Goal: Information Seeking & Learning: Learn about a topic

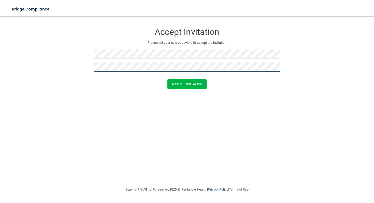
click at [167, 79] on button "Accept Invitation" at bounding box center [186, 83] width 39 height 9
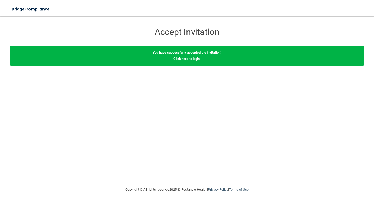
click at [188, 61] on div "You have successfully accepted the invitation! Click here to login ." at bounding box center [186, 56] width 353 height 20
click at [189, 60] on link "Click here to login" at bounding box center [186, 59] width 26 height 4
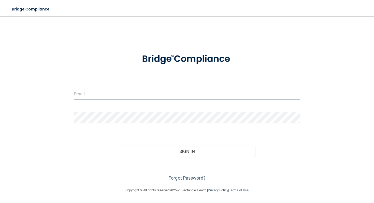
click at [168, 93] on input "email" at bounding box center [187, 93] width 226 height 11
type input "[EMAIL_ADDRESS][DOMAIN_NAME]"
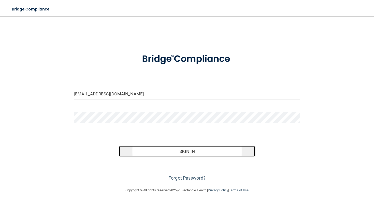
click at [169, 151] on button "Sign In" at bounding box center [187, 151] width 136 height 11
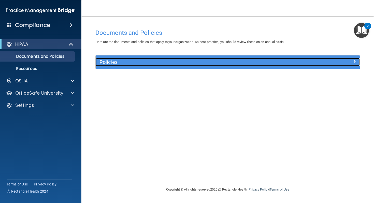
click at [322, 62] on div at bounding box center [327, 61] width 66 height 6
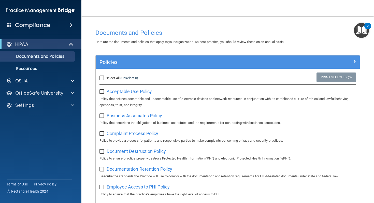
click at [102, 77] on input "Select All (Unselect 0) Unselect All" at bounding box center [102, 78] width 6 height 4
checkbox input "true"
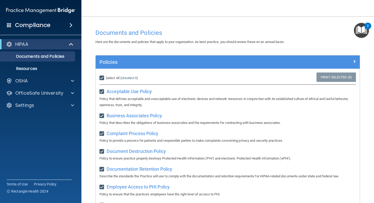
checkbox input "true"
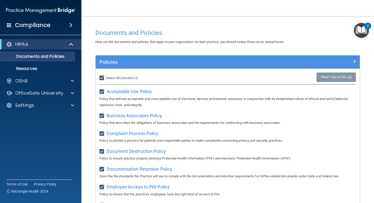
checkbox input "true"
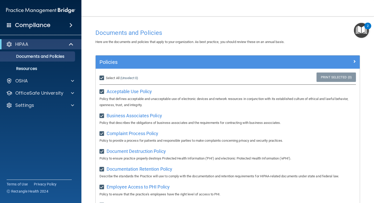
checkbox input "true"
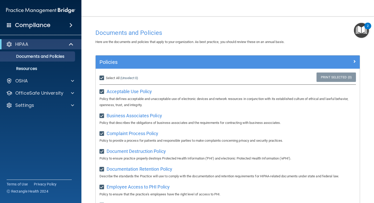
checkbox input "true"
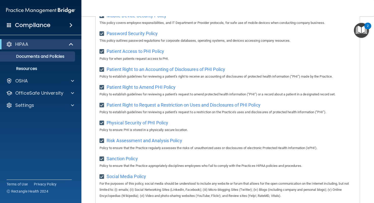
scroll to position [316, 0]
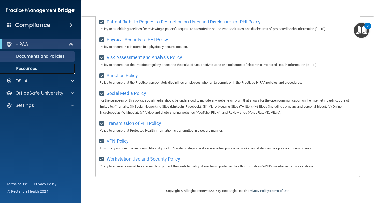
click at [47, 72] on link "Resources" at bounding box center [35, 69] width 80 height 10
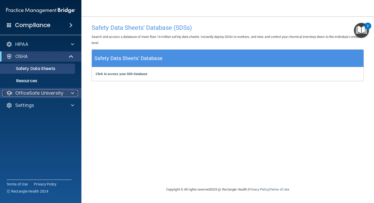
click at [58, 91] on p "OfficeSafe University" at bounding box center [39, 93] width 48 height 6
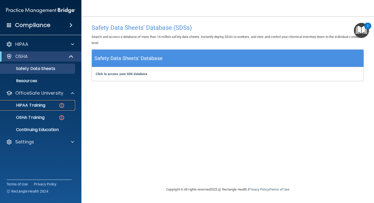
click at [44, 107] on p "HIPAA Training" at bounding box center [24, 105] width 42 height 5
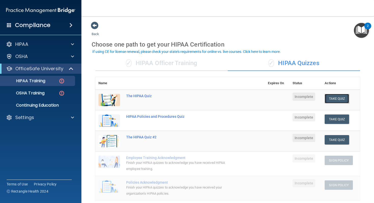
click at [345, 100] on button "Take Quiz" at bounding box center [336, 98] width 24 height 9
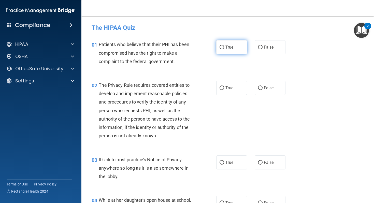
click at [232, 51] on label "True" at bounding box center [231, 47] width 31 height 14
click at [224, 49] on input "True" at bounding box center [221, 47] width 5 height 4
radio input "true"
click at [230, 79] on div "02 The Privacy Rule requires covered entities to develop and implement reasonab…" at bounding box center [228, 111] width 280 height 74
click at [230, 84] on label "True" at bounding box center [231, 88] width 31 height 14
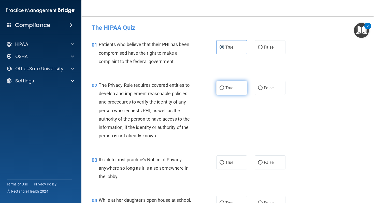
click at [224, 86] on input "True" at bounding box center [221, 88] width 5 height 4
radio input "true"
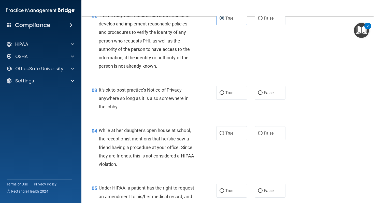
scroll to position [94, 0]
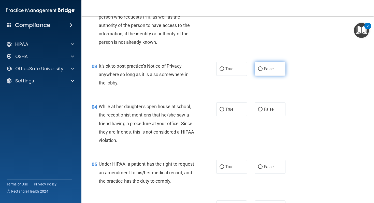
click at [269, 70] on span "False" at bounding box center [269, 68] width 10 height 5
click at [262, 70] on input "False" at bounding box center [260, 69] width 5 height 4
radio input "true"
click at [269, 110] on span "False" at bounding box center [269, 109] width 10 height 5
click at [262, 110] on input "False" at bounding box center [260, 110] width 5 height 4
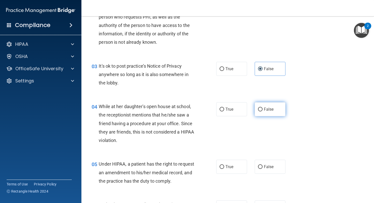
radio input "true"
click at [266, 164] on span "False" at bounding box center [269, 166] width 10 height 5
click at [262, 165] on input "False" at bounding box center [260, 167] width 5 height 4
radio input "true"
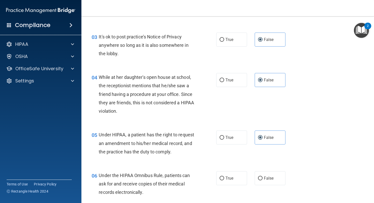
scroll to position [133, 0]
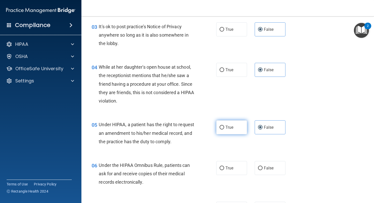
click at [228, 130] on label "True" at bounding box center [231, 127] width 31 height 14
click at [224, 129] on input "True" at bounding box center [221, 128] width 5 height 4
radio input "true"
click at [269, 129] on span "False" at bounding box center [269, 127] width 10 height 5
click at [262, 129] on input "False" at bounding box center [260, 128] width 5 height 4
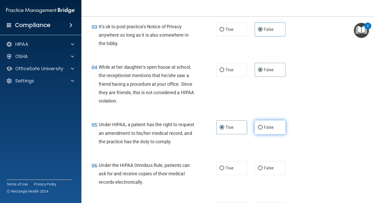
radio input "true"
radio input "false"
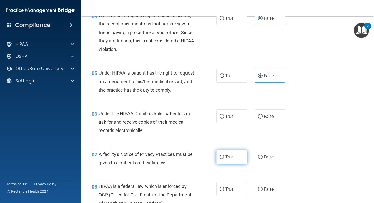
scroll to position [209, 0]
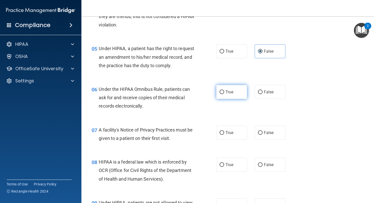
click at [227, 99] on label "True" at bounding box center [231, 92] width 31 height 14
click at [224, 94] on input "True" at bounding box center [221, 92] width 5 height 4
radio input "true"
click at [228, 135] on span "True" at bounding box center [229, 132] width 8 height 5
click at [224, 135] on input "True" at bounding box center [221, 133] width 5 height 4
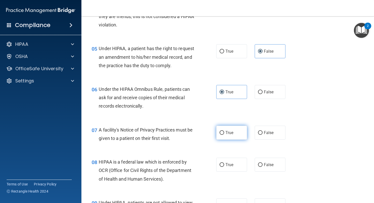
radio input "true"
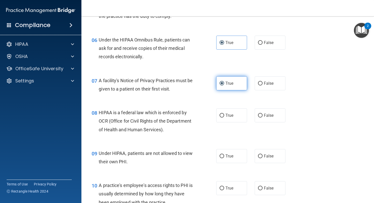
scroll to position [259, 0]
click at [227, 122] on label "True" at bounding box center [231, 115] width 31 height 14
click at [224, 117] on input "True" at bounding box center [221, 115] width 5 height 4
radio input "true"
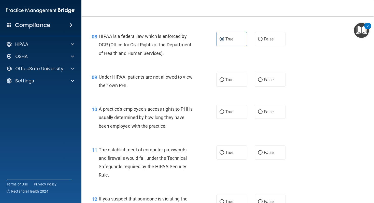
scroll to position [341, 0]
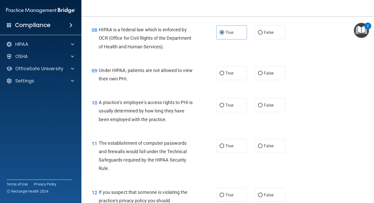
click at [255, 89] on div "09 Under HIPAA, patients are not allowed to view their own PHI. True False" at bounding box center [228, 76] width 280 height 32
click at [257, 80] on label "False" at bounding box center [269, 73] width 31 height 14
click at [258, 75] on input "False" at bounding box center [260, 73] width 5 height 4
radio input "true"
click at [260, 107] on input "False" at bounding box center [260, 105] width 5 height 4
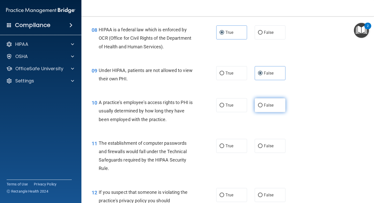
radio input "true"
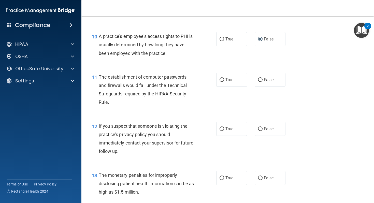
scroll to position [406, 0]
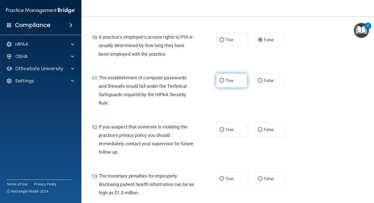
click at [226, 87] on label "True" at bounding box center [231, 80] width 31 height 14
click at [224, 83] on input "True" at bounding box center [221, 81] width 5 height 4
radio input "true"
click at [220, 136] on label "True" at bounding box center [231, 130] width 31 height 14
click at [220, 132] on input "True" at bounding box center [221, 130] width 5 height 4
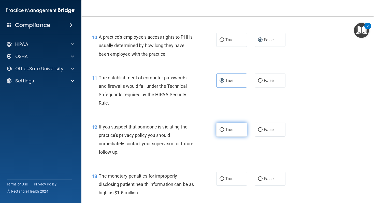
radio input "true"
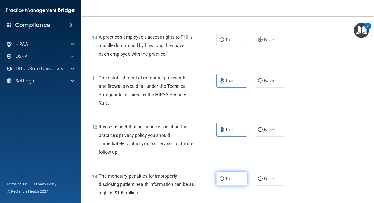
click at [227, 181] on span "True" at bounding box center [229, 178] width 8 height 5
click at [224, 181] on input "True" at bounding box center [221, 179] width 5 height 4
radio input "true"
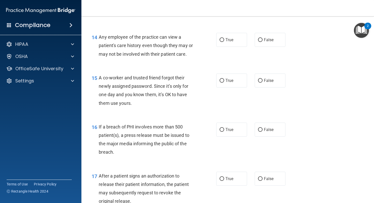
scroll to position [587, 0]
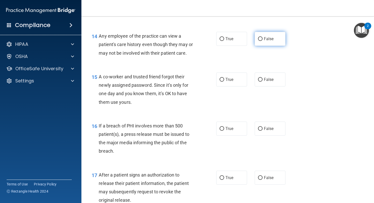
click at [261, 46] on label "False" at bounding box center [269, 39] width 31 height 14
click at [261, 41] on input "False" at bounding box center [260, 39] width 5 height 4
radio input "true"
click at [265, 82] on span "False" at bounding box center [269, 79] width 10 height 5
click at [262, 82] on input "False" at bounding box center [260, 80] width 5 height 4
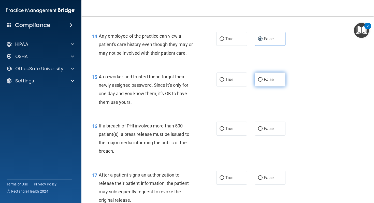
radio input "true"
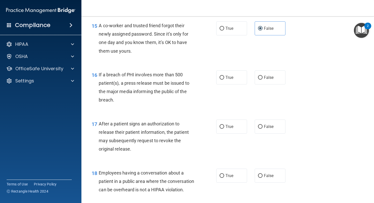
scroll to position [639, 0]
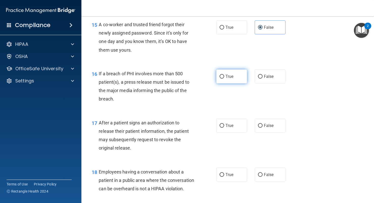
click at [228, 83] on label "True" at bounding box center [231, 76] width 31 height 14
click at [224, 79] on input "True" at bounding box center [221, 77] width 5 height 4
radio input "true"
click at [225, 132] on label "True" at bounding box center [231, 125] width 31 height 14
click at [224, 128] on input "True" at bounding box center [221, 126] width 5 height 4
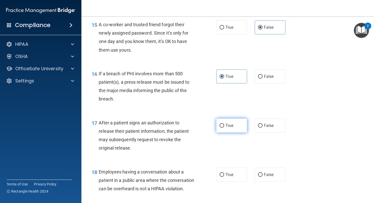
radio input "true"
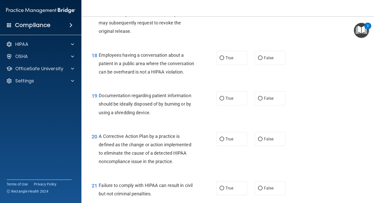
scroll to position [767, 0]
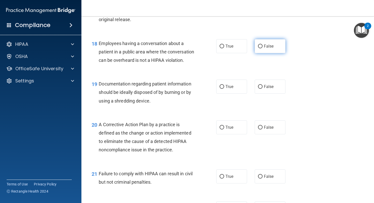
click at [260, 48] on input "False" at bounding box center [260, 46] width 5 height 4
radio input "true"
drag, startPoint x: 236, startPoint y: 99, endPoint x: 234, endPoint y: 113, distance: 13.3
click at [236, 94] on label "True" at bounding box center [231, 87] width 31 height 14
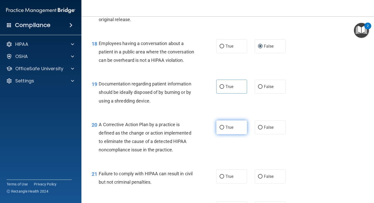
click at [226, 130] on span "True" at bounding box center [229, 127] width 8 height 5
click at [224, 129] on input "True" at bounding box center [221, 128] width 5 height 4
radio input "true"
click at [227, 89] on span "True" at bounding box center [229, 86] width 8 height 5
click at [224, 89] on input "True" at bounding box center [221, 87] width 5 height 4
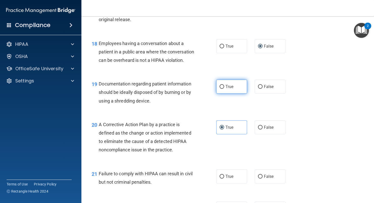
radio input "true"
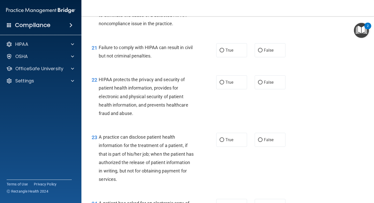
scroll to position [901, 0]
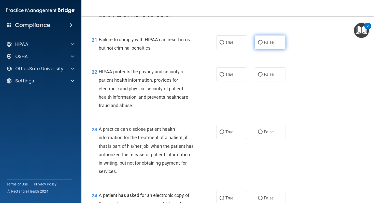
click at [265, 49] on label "False" at bounding box center [269, 42] width 31 height 14
click at [262, 44] on input "False" at bounding box center [260, 43] width 5 height 4
radio input "true"
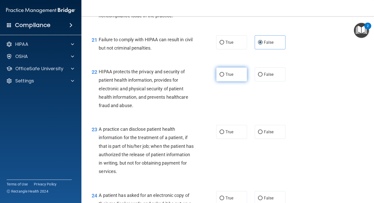
click at [227, 81] on label "True" at bounding box center [231, 74] width 31 height 14
click at [224, 77] on input "True" at bounding box center [221, 75] width 5 height 4
radio input "true"
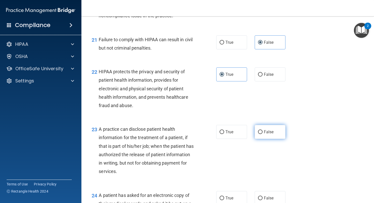
click at [262, 139] on label "False" at bounding box center [269, 132] width 31 height 14
click at [262, 134] on input "False" at bounding box center [260, 132] width 5 height 4
radio input "true"
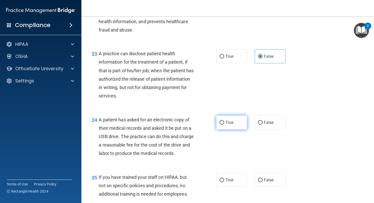
click at [239, 129] on label "True" at bounding box center [231, 122] width 31 height 14
click at [224, 125] on input "True" at bounding box center [221, 123] width 5 height 4
radio input "true"
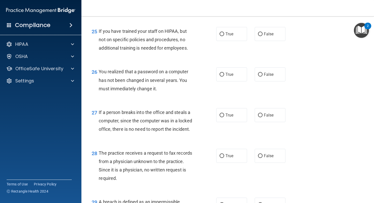
scroll to position [1123, 0]
click at [266, 61] on div "25 If you have trained your staff on HIPAA, but not on specific policies and pr…" at bounding box center [228, 40] width 280 height 41
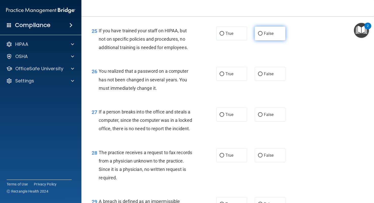
click at [263, 40] on label "False" at bounding box center [269, 33] width 31 height 14
click at [262, 36] on input "False" at bounding box center [260, 34] width 5 height 4
radio input "true"
click at [229, 81] on label "True" at bounding box center [231, 74] width 31 height 14
click at [224, 76] on input "True" at bounding box center [221, 74] width 5 height 4
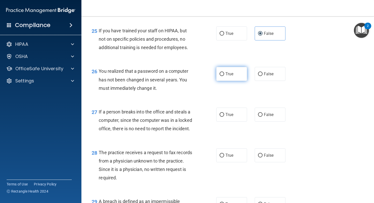
radio input "true"
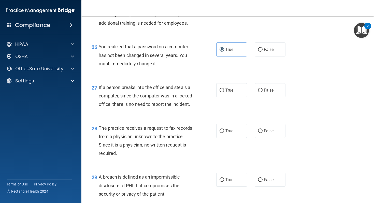
scroll to position [1148, 0]
click at [265, 92] on span "False" at bounding box center [269, 89] width 10 height 5
click at [262, 92] on input "False" at bounding box center [260, 90] width 5 height 4
radio input "true"
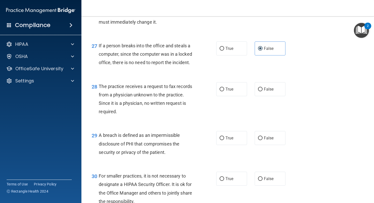
scroll to position [1188, 0]
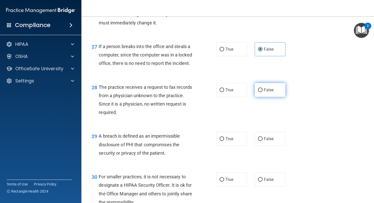
click at [262, 92] on input "False" at bounding box center [260, 90] width 5 height 4
radio input "true"
click at [225, 146] on label "True" at bounding box center [231, 139] width 31 height 14
click at [224, 141] on input "True" at bounding box center [221, 139] width 5 height 4
radio input "true"
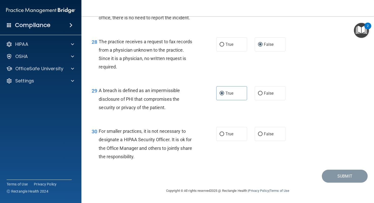
scroll to position [1256, 0]
click at [262, 141] on label "False" at bounding box center [269, 134] width 31 height 14
click at [262, 136] on input "False" at bounding box center [260, 134] width 5 height 4
radio input "true"
click at [352, 183] on button "Submit" at bounding box center [345, 176] width 46 height 13
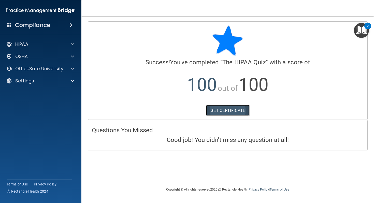
click at [217, 111] on link "GET CERTIFICATE" at bounding box center [227, 110] width 43 height 11
click at [29, 55] on div "OSHA" at bounding box center [33, 56] width 63 height 6
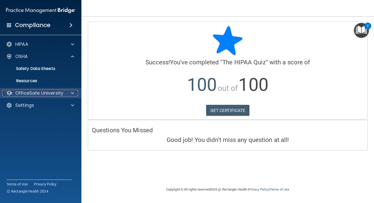
click at [48, 93] on p "OfficeSafe University" at bounding box center [39, 93] width 48 height 6
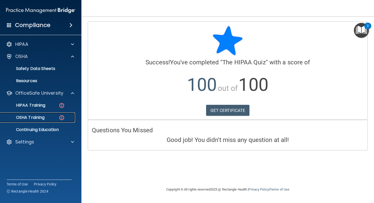
click at [56, 118] on div "OSHA Training" at bounding box center [37, 117] width 69 height 5
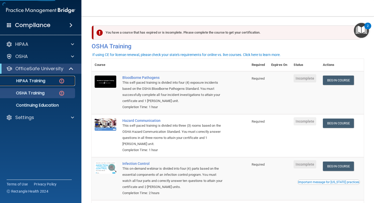
click at [63, 79] on img at bounding box center [61, 81] width 6 height 6
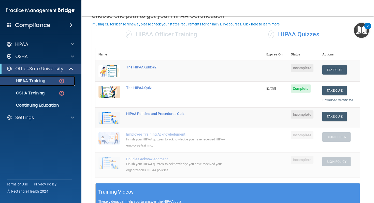
scroll to position [29, 0]
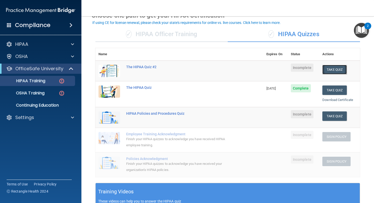
click at [334, 72] on button "Take Quiz" at bounding box center [334, 69] width 24 height 9
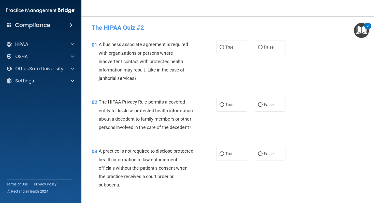
click at [280, 55] on div "01 A business associate agreement is required with organizations or persons whe…" at bounding box center [228, 62] width 280 height 57
click at [277, 41] on label "False" at bounding box center [269, 47] width 31 height 14
click at [262, 45] on input "False" at bounding box center [260, 47] width 5 height 4
radio input "true"
click at [229, 105] on span "True" at bounding box center [229, 104] width 8 height 5
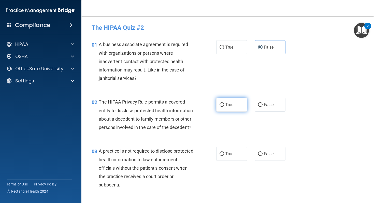
click at [224, 105] on input "True" at bounding box center [221, 105] width 5 height 4
radio input "true"
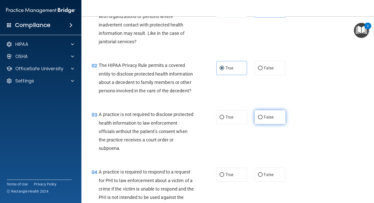
click at [264, 114] on label "False" at bounding box center [269, 117] width 31 height 14
click at [262, 115] on input "False" at bounding box center [260, 117] width 5 height 4
radio input "true"
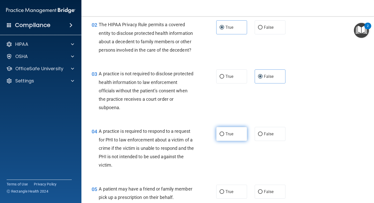
click at [235, 135] on label "True" at bounding box center [231, 134] width 31 height 14
click at [224, 135] on input "True" at bounding box center [221, 134] width 5 height 4
radio input "true"
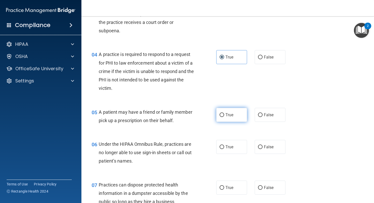
click at [229, 121] on label "True" at bounding box center [231, 115] width 31 height 14
click at [224, 117] on input "True" at bounding box center [221, 115] width 5 height 4
radio input "true"
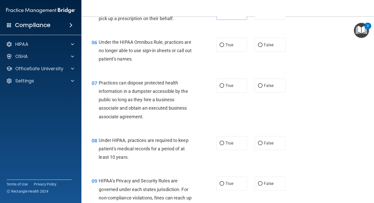
scroll to position [259, 0]
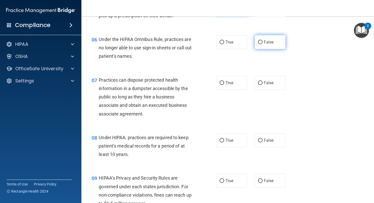
click at [265, 43] on span "False" at bounding box center [269, 42] width 10 height 5
click at [262, 43] on input "False" at bounding box center [260, 42] width 5 height 4
radio input "true"
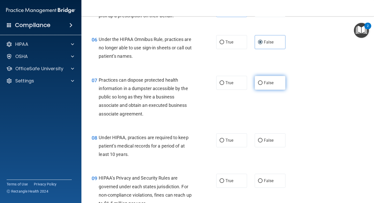
click at [264, 83] on span "False" at bounding box center [269, 82] width 10 height 5
click at [262, 83] on input "False" at bounding box center [260, 83] width 5 height 4
radio input "true"
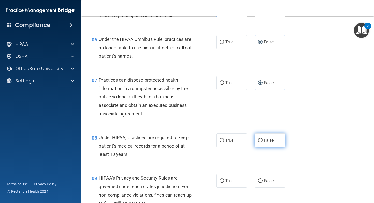
click at [264, 142] on span "False" at bounding box center [269, 140] width 10 height 5
click at [262, 142] on input "False" at bounding box center [260, 141] width 5 height 4
radio input "true"
click at [263, 180] on label "False" at bounding box center [269, 181] width 31 height 14
click at [262, 180] on input "False" at bounding box center [260, 181] width 5 height 4
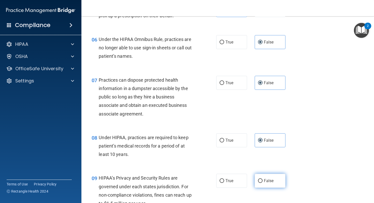
radio input "true"
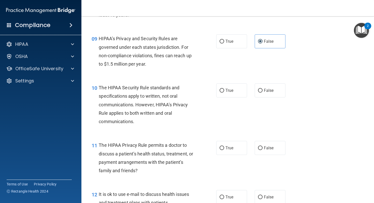
scroll to position [413, 0]
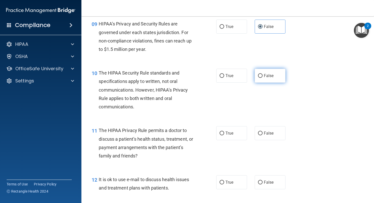
click at [268, 79] on label "False" at bounding box center [269, 76] width 31 height 14
click at [262, 78] on input "False" at bounding box center [260, 76] width 5 height 4
radio input "true"
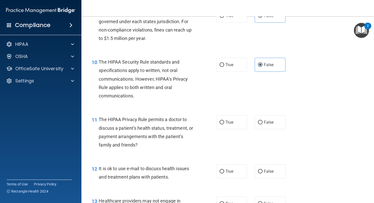
scroll to position [428, 0]
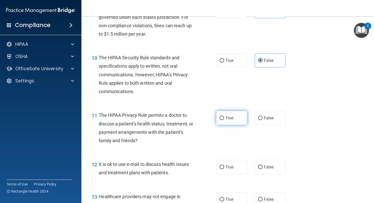
click at [232, 116] on span "True" at bounding box center [229, 117] width 8 height 5
click at [224, 116] on input "True" at bounding box center [221, 118] width 5 height 4
radio input "true"
click at [224, 168] on label "True" at bounding box center [231, 167] width 31 height 14
click at [224, 168] on input "True" at bounding box center [221, 167] width 5 height 4
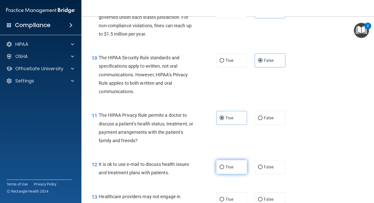
radio input "true"
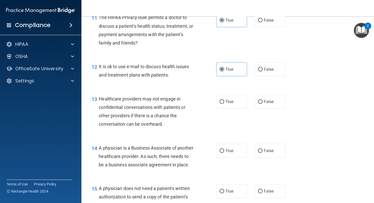
scroll to position [541, 0]
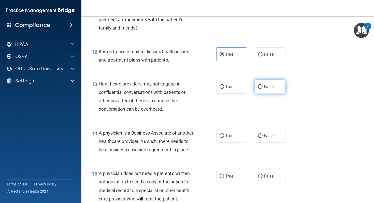
click at [270, 81] on label "False" at bounding box center [269, 87] width 31 height 14
click at [262, 85] on input "False" at bounding box center [260, 87] width 5 height 4
radio input "true"
click at [264, 134] on span "False" at bounding box center [269, 135] width 10 height 5
click at [262, 134] on input "False" at bounding box center [260, 136] width 5 height 4
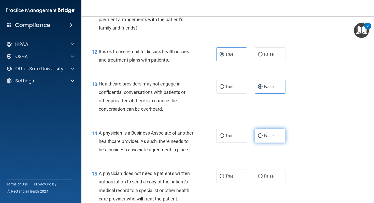
radio input "true"
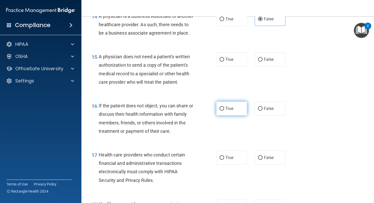
scroll to position [660, 0]
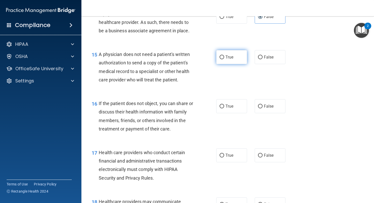
click at [232, 64] on label "True" at bounding box center [231, 57] width 31 height 14
click at [224, 59] on input "True" at bounding box center [221, 57] width 5 height 4
radio input "true"
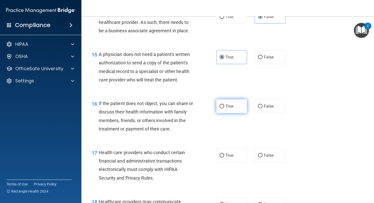
click at [231, 109] on span "True" at bounding box center [229, 106] width 8 height 5
click at [224, 108] on input "True" at bounding box center [221, 106] width 5 height 4
radio input "true"
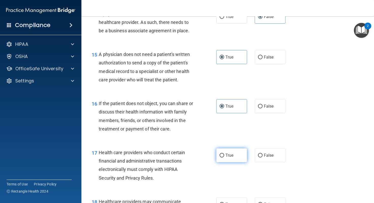
click at [227, 160] on label "True" at bounding box center [231, 155] width 31 height 14
click at [224, 157] on input "True" at bounding box center [221, 156] width 5 height 4
radio input "true"
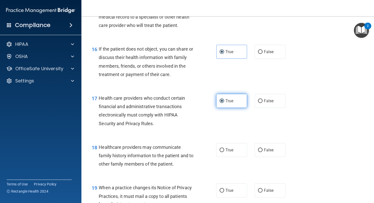
scroll to position [718, 0]
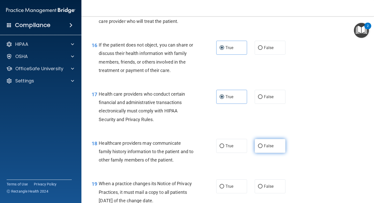
click at [263, 151] on label "False" at bounding box center [269, 146] width 31 height 14
click at [262, 148] on input "False" at bounding box center [260, 146] width 5 height 4
radio input "true"
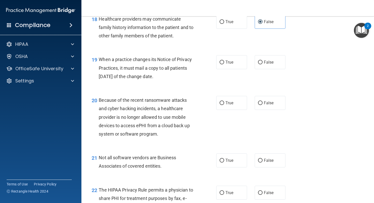
scroll to position [842, 0]
click at [267, 62] on div "19 When a practice changes its Notice of Privacy Practices, it must mail a copy…" at bounding box center [228, 69] width 280 height 41
click at [267, 64] on span "False" at bounding box center [269, 61] width 10 height 5
click at [262, 64] on input "False" at bounding box center [260, 62] width 5 height 4
radio input "true"
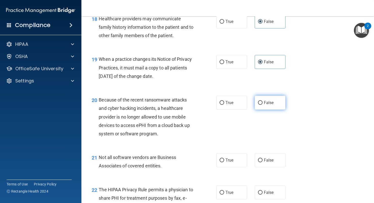
click at [261, 110] on label "False" at bounding box center [269, 103] width 31 height 14
click at [261, 105] on input "False" at bounding box center [260, 103] width 5 height 4
radio input "true"
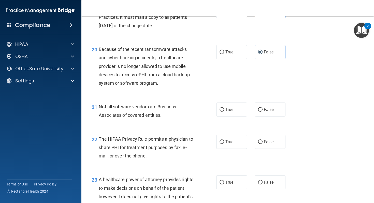
scroll to position [894, 0]
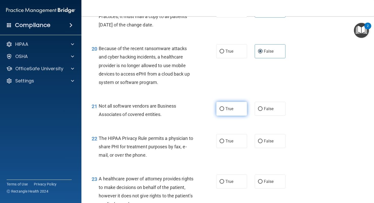
click at [235, 116] on label "True" at bounding box center [231, 109] width 31 height 14
click at [224, 111] on input "True" at bounding box center [221, 109] width 5 height 4
radio input "true"
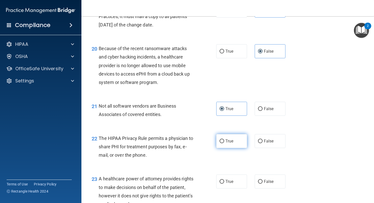
click at [232, 143] on span "True" at bounding box center [229, 141] width 8 height 5
click at [224, 143] on input "True" at bounding box center [221, 141] width 5 height 4
radio input "true"
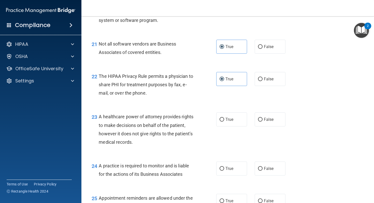
scroll to position [960, 0]
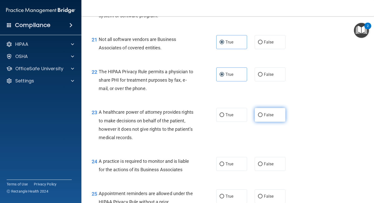
click at [268, 117] on span "False" at bounding box center [269, 114] width 10 height 5
click at [262, 117] on input "False" at bounding box center [260, 115] width 5 height 4
radio input "true"
click at [266, 166] on span "False" at bounding box center [269, 163] width 10 height 5
click at [262, 166] on input "False" at bounding box center [260, 164] width 5 height 4
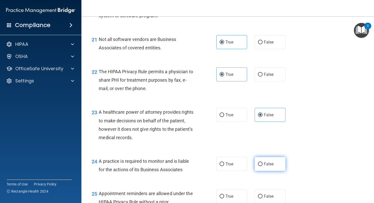
radio input "true"
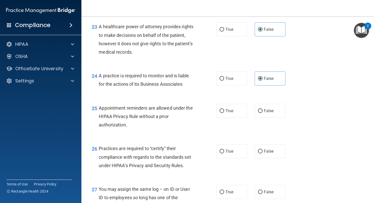
scroll to position [1050, 0]
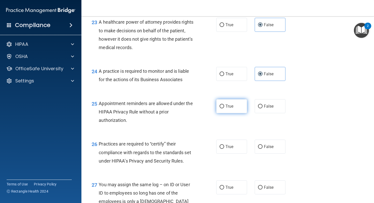
click at [229, 113] on label "True" at bounding box center [231, 106] width 31 height 14
click at [224, 108] on input "True" at bounding box center [221, 106] width 5 height 4
radio input "true"
click at [262, 151] on label "False" at bounding box center [269, 147] width 31 height 14
click at [262, 149] on input "False" at bounding box center [260, 147] width 5 height 4
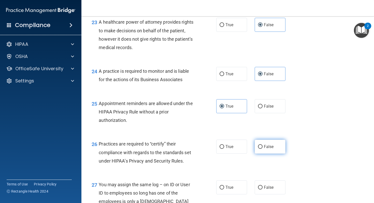
radio input "true"
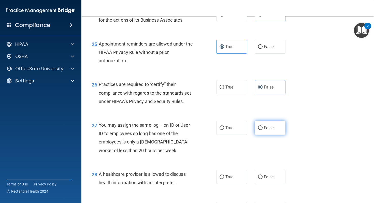
click at [264, 135] on label "False" at bounding box center [269, 128] width 31 height 14
click at [262, 130] on input "False" at bounding box center [260, 128] width 5 height 4
radio input "true"
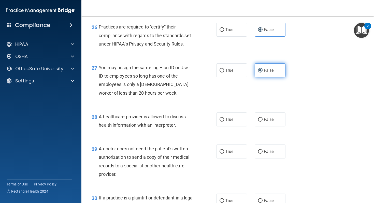
scroll to position [1170, 0]
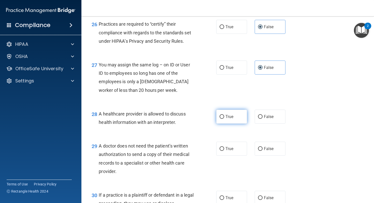
click at [237, 124] on label "True" at bounding box center [231, 117] width 31 height 14
click at [224, 119] on input "True" at bounding box center [221, 117] width 5 height 4
radio input "true"
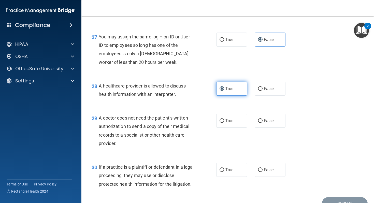
scroll to position [1198, 0]
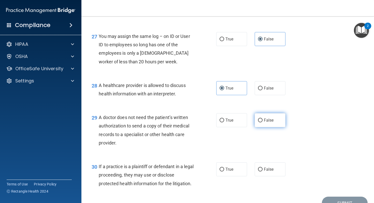
click at [263, 127] on label "False" at bounding box center [269, 120] width 31 height 14
click at [262, 122] on input "False" at bounding box center [260, 120] width 5 height 4
radio input "true"
click at [233, 172] on span "True" at bounding box center [229, 169] width 8 height 5
click at [224, 171] on input "True" at bounding box center [221, 170] width 5 height 4
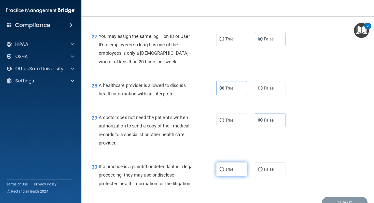
radio input "true"
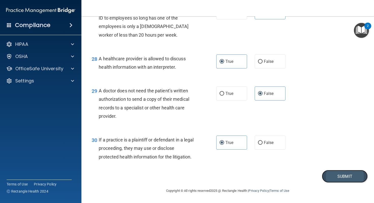
click at [353, 177] on button "Submit" at bounding box center [345, 176] width 46 height 13
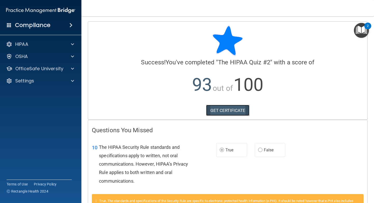
click at [222, 111] on link "GET CERTIFICATE" at bounding box center [227, 110] width 43 height 11
click at [68, 53] on div at bounding box center [71, 56] width 13 height 6
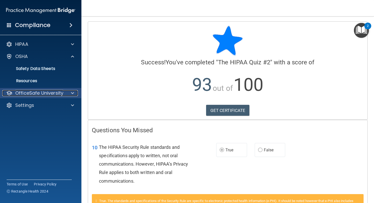
click at [57, 92] on p "OfficeSafe University" at bounding box center [39, 93] width 48 height 6
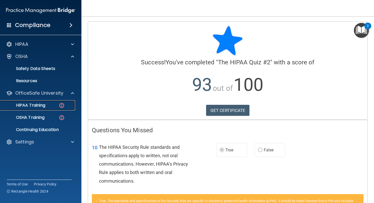
click at [53, 108] on div "HIPAA Training" at bounding box center [37, 105] width 69 height 5
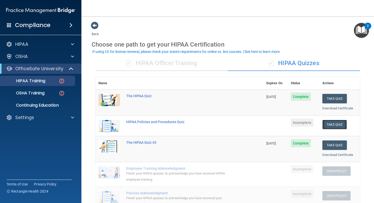
click at [331, 124] on button "Take Quiz" at bounding box center [334, 124] width 24 height 9
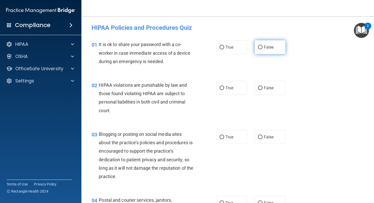
click at [263, 50] on label "False" at bounding box center [269, 47] width 31 height 14
click at [262, 49] on input "False" at bounding box center [260, 47] width 5 height 4
radio input "true"
click at [233, 88] on label "True" at bounding box center [231, 88] width 31 height 14
click at [224, 88] on input "True" at bounding box center [221, 88] width 5 height 4
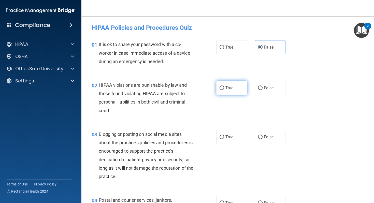
radio input "true"
click at [271, 137] on span "False" at bounding box center [269, 136] width 10 height 5
click at [262, 137] on input "False" at bounding box center [260, 137] width 5 height 4
radio input "true"
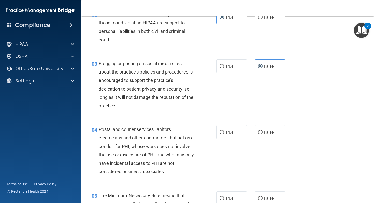
scroll to position [77, 0]
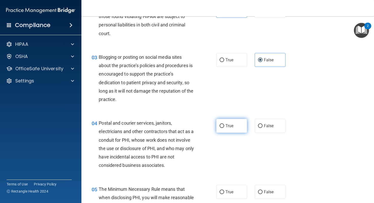
click at [239, 128] on label "True" at bounding box center [231, 126] width 31 height 14
click at [224, 128] on input "True" at bounding box center [221, 126] width 5 height 4
radio input "true"
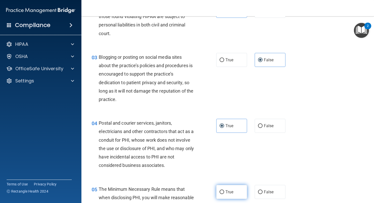
click at [232, 189] on label "True" at bounding box center [231, 192] width 31 height 14
click at [224, 190] on input "True" at bounding box center [221, 192] width 5 height 4
radio input "true"
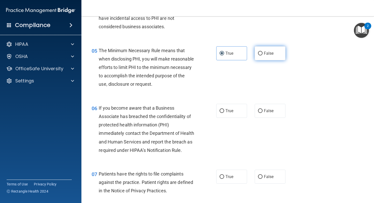
scroll to position [223, 0]
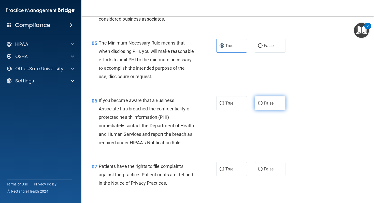
click at [267, 108] on label "False" at bounding box center [269, 103] width 31 height 14
click at [262, 105] on input "False" at bounding box center [260, 103] width 5 height 4
radio input "true"
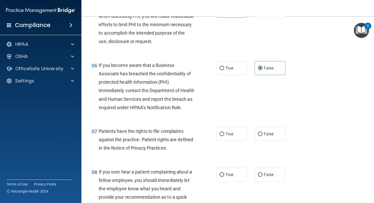
scroll to position [260, 0]
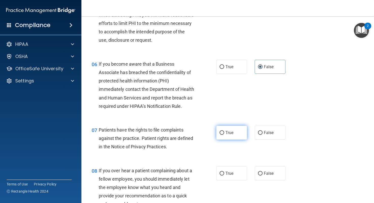
click at [230, 140] on label "True" at bounding box center [231, 133] width 31 height 14
click at [224, 135] on input "True" at bounding box center [221, 133] width 5 height 4
radio input "true"
click at [265, 177] on label "False" at bounding box center [269, 173] width 31 height 14
click at [262, 175] on input "False" at bounding box center [260, 174] width 5 height 4
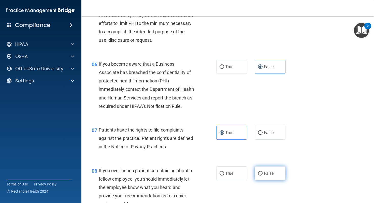
radio input "true"
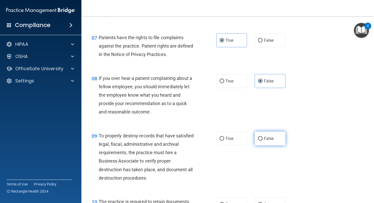
click at [267, 141] on span "False" at bounding box center [269, 138] width 10 height 5
click at [262, 141] on input "False" at bounding box center [260, 139] width 5 height 4
radio input "true"
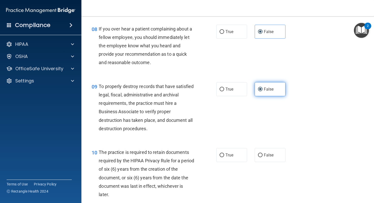
scroll to position [405, 0]
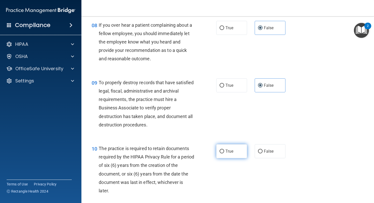
click at [236, 157] on label "True" at bounding box center [231, 151] width 31 height 14
click at [224, 153] on input "True" at bounding box center [221, 151] width 5 height 4
radio input "true"
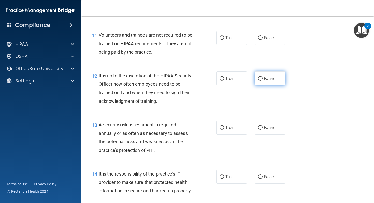
scroll to position [587, 0]
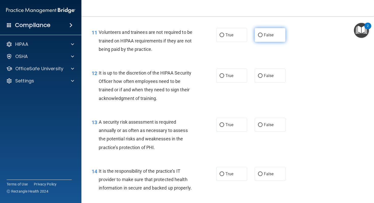
click at [270, 42] on label "False" at bounding box center [269, 35] width 31 height 14
click at [262, 37] on input "False" at bounding box center [260, 35] width 5 height 4
radio input "true"
click at [270, 78] on span "False" at bounding box center [269, 75] width 10 height 5
click at [262, 78] on input "False" at bounding box center [260, 76] width 5 height 4
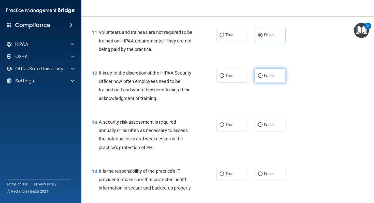
radio input "true"
click at [234, 132] on label "True" at bounding box center [231, 125] width 31 height 14
click at [224, 127] on input "True" at bounding box center [221, 125] width 5 height 4
radio input "true"
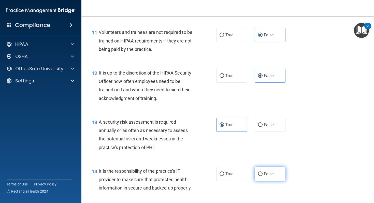
click at [266, 178] on label "False" at bounding box center [269, 174] width 31 height 14
click at [262, 176] on input "False" at bounding box center [260, 174] width 5 height 4
radio input "true"
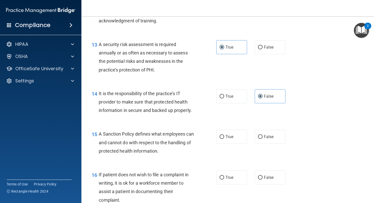
scroll to position [671, 0]
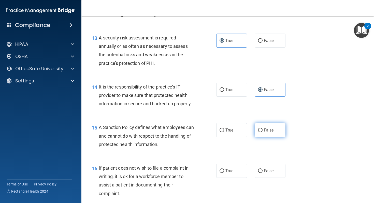
click at [272, 135] on label "False" at bounding box center [269, 130] width 31 height 14
click at [262, 132] on input "False" at bounding box center [260, 130] width 5 height 4
radio input "true"
click at [234, 176] on label "True" at bounding box center [231, 171] width 31 height 14
click at [224, 173] on input "True" at bounding box center [221, 171] width 5 height 4
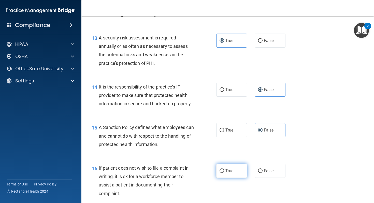
radio input "true"
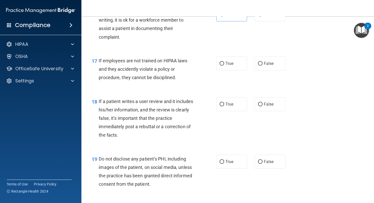
scroll to position [827, 0]
click at [270, 71] on label "False" at bounding box center [269, 64] width 31 height 14
click at [262, 66] on input "False" at bounding box center [260, 64] width 5 height 4
radio input "true"
click at [270, 112] on label "False" at bounding box center [269, 105] width 31 height 14
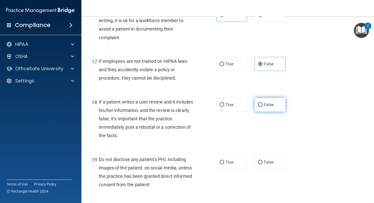
click at [262, 107] on input "False" at bounding box center [260, 105] width 5 height 4
radio input "true"
click at [233, 164] on span "True" at bounding box center [229, 162] width 8 height 5
click at [224, 164] on input "True" at bounding box center [221, 162] width 5 height 4
radio input "true"
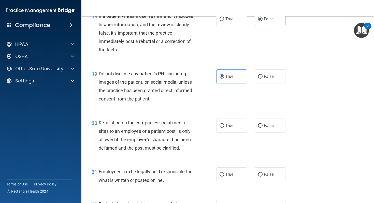
scroll to position [921, 0]
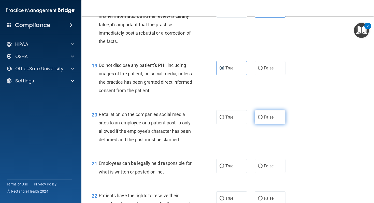
click at [262, 124] on label "False" at bounding box center [269, 117] width 31 height 14
click at [262, 119] on input "False" at bounding box center [260, 117] width 5 height 4
radio input "true"
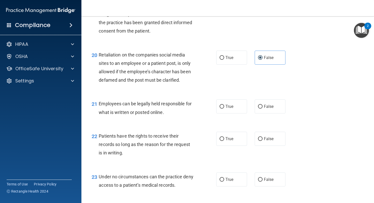
scroll to position [984, 0]
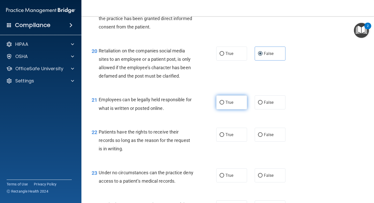
click at [235, 109] on label "True" at bounding box center [231, 102] width 31 height 14
click at [224, 104] on input "True" at bounding box center [221, 103] width 5 height 4
radio input "true"
click at [260, 138] on label "False" at bounding box center [269, 135] width 31 height 14
click at [260, 137] on input "False" at bounding box center [260, 135] width 5 height 4
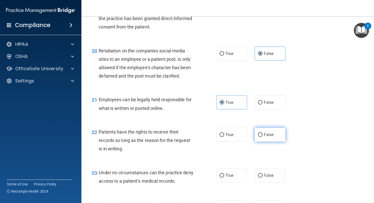
radio input "true"
click at [263, 180] on label "False" at bounding box center [269, 175] width 31 height 14
click at [262, 177] on input "False" at bounding box center [260, 176] width 5 height 4
radio input "true"
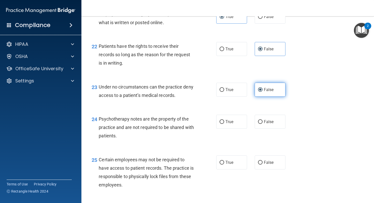
scroll to position [1122, 0]
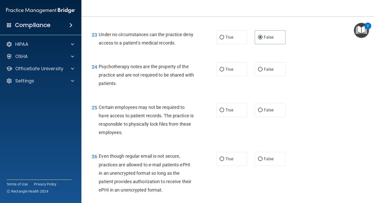
click at [231, 86] on div "24 Psychotherapy notes are the property of the practice and are not required to…" at bounding box center [228, 76] width 280 height 41
click at [231, 72] on span "True" at bounding box center [229, 69] width 8 height 5
click at [224, 71] on input "True" at bounding box center [221, 70] width 5 height 4
radio input "true"
click at [231, 112] on span "True" at bounding box center [229, 110] width 8 height 5
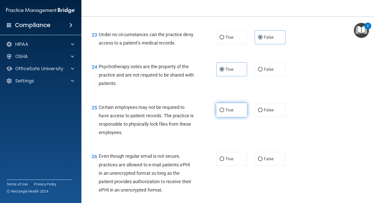
click at [224, 112] on input "True" at bounding box center [221, 110] width 5 height 4
radio input "true"
click at [230, 162] on label "True" at bounding box center [231, 159] width 31 height 14
click at [224, 161] on input "True" at bounding box center [221, 159] width 5 height 4
radio input "true"
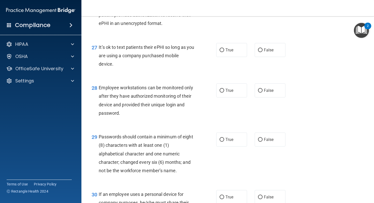
scroll to position [1297, 0]
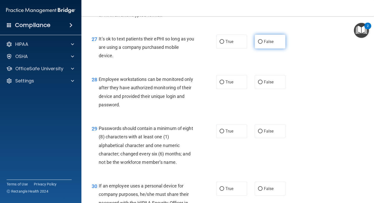
click at [270, 49] on label "False" at bounding box center [269, 42] width 31 height 14
click at [262, 44] on input "False" at bounding box center [260, 42] width 5 height 4
radio input "true"
click at [267, 89] on label "False" at bounding box center [269, 82] width 31 height 14
click at [262, 84] on input "False" at bounding box center [260, 82] width 5 height 4
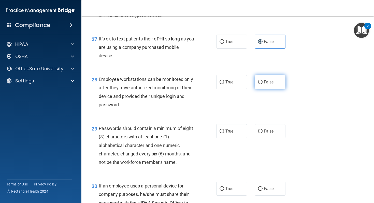
radio input "true"
click at [232, 138] on label "True" at bounding box center [231, 131] width 31 height 14
click at [224, 133] on input "True" at bounding box center [221, 131] width 5 height 4
radio input "true"
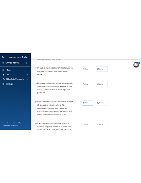
scroll to position [1361, 0]
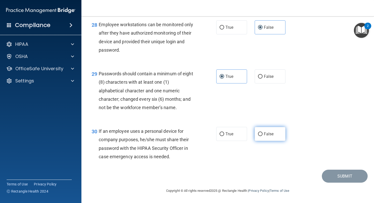
click at [263, 140] on label "False" at bounding box center [269, 134] width 31 height 14
click at [262, 136] on input "False" at bounding box center [260, 134] width 5 height 4
radio input "true"
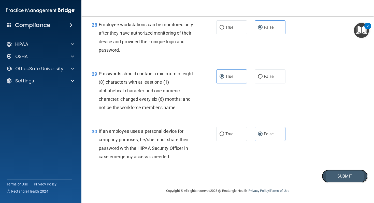
click at [328, 175] on button "Submit" at bounding box center [345, 176] width 46 height 13
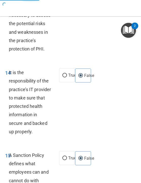
scroll to position [1360, 0]
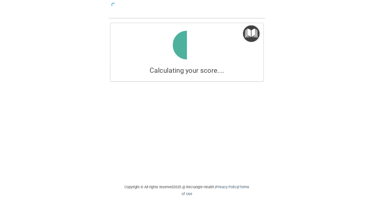
scroll to position [1, 0]
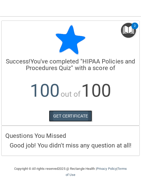
click at [77, 113] on link "GET CERTIFICATE" at bounding box center [70, 116] width 43 height 11
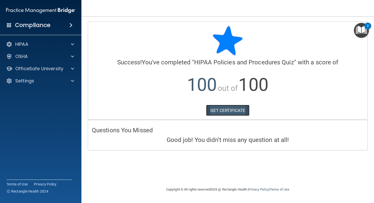
scroll to position [0, 0]
click at [52, 69] on p "OfficeSafe University" at bounding box center [39, 69] width 48 height 6
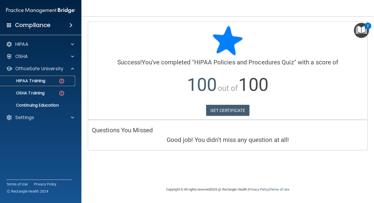
click at [52, 82] on div "HIPAA Training" at bounding box center [37, 80] width 69 height 5
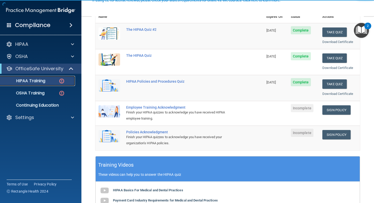
scroll to position [84, 0]
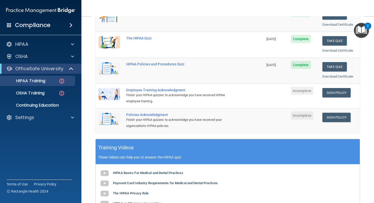
click at [343, 97] on td "Sign Policy Sign Policy Download Policy" at bounding box center [339, 96] width 41 height 25
click at [343, 95] on link "Sign Policy" at bounding box center [336, 92] width 28 height 9
click at [338, 116] on link "Sign Policy" at bounding box center [336, 117] width 28 height 9
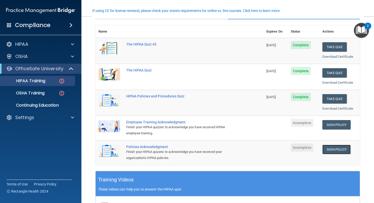
scroll to position [53, 0]
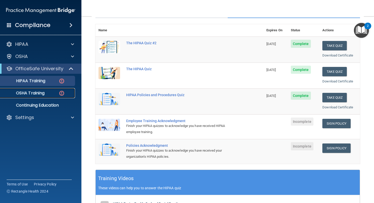
click at [57, 93] on div "OSHA Training" at bounding box center [37, 92] width 69 height 5
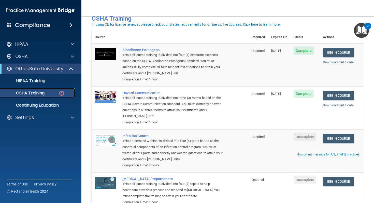
scroll to position [55, 0]
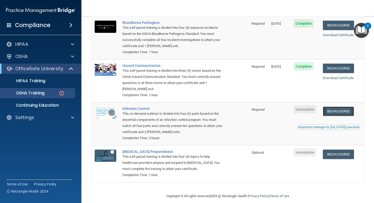
click at [333, 110] on link "Begin Course" at bounding box center [338, 111] width 31 height 9
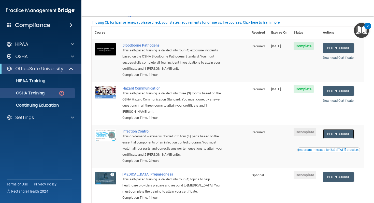
scroll to position [24, 0]
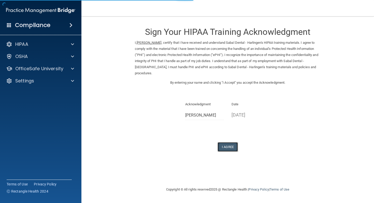
click at [231, 148] on button "I Agree" at bounding box center [227, 146] width 20 height 9
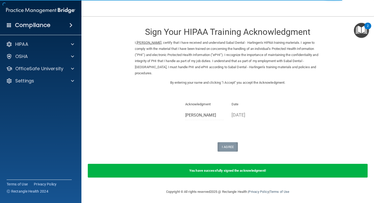
scroll to position [1, 0]
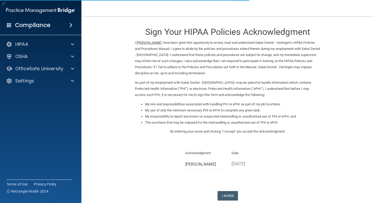
scroll to position [6, 0]
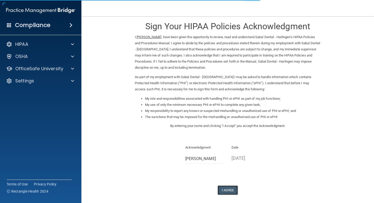
click at [230, 187] on button "I Agree" at bounding box center [227, 189] width 20 height 9
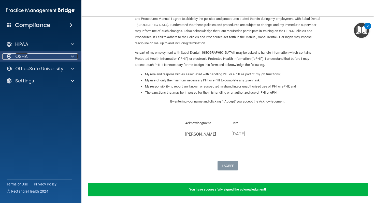
click at [57, 54] on div "OSHA" at bounding box center [33, 56] width 63 height 6
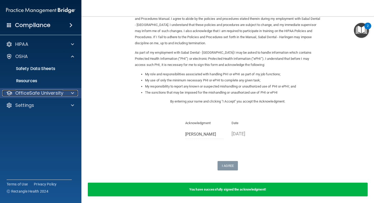
click at [58, 91] on p "OfficeSafe University" at bounding box center [39, 93] width 48 height 6
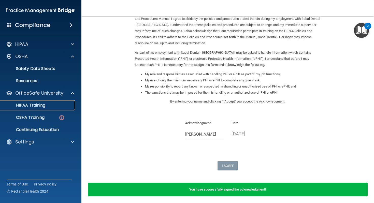
click at [53, 108] on link "HIPAA Training" at bounding box center [35, 105] width 80 height 10
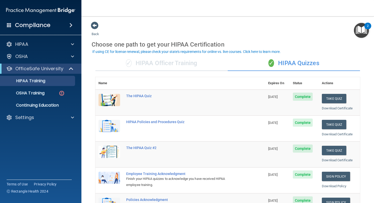
click at [184, 62] on div "✓ HIPAA Officer Training" at bounding box center [161, 63] width 132 height 15
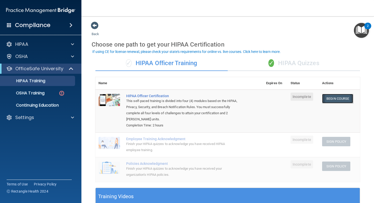
click at [326, 96] on link "Begin Course" at bounding box center [337, 98] width 31 height 9
click at [57, 95] on div "OSHA Training" at bounding box center [37, 92] width 69 height 5
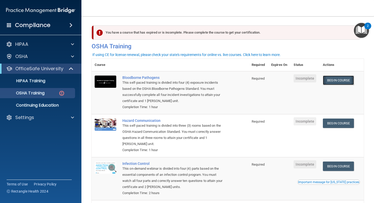
click at [342, 83] on link "Begin Course" at bounding box center [338, 79] width 31 height 9
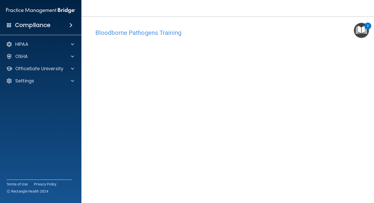
scroll to position [15, 0]
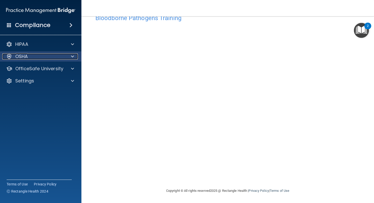
click at [52, 58] on div "OSHA" at bounding box center [33, 56] width 63 height 6
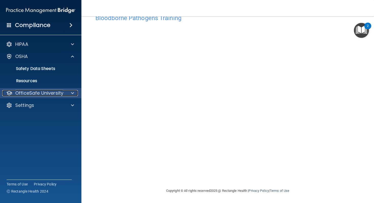
click at [53, 92] on p "OfficeSafe University" at bounding box center [39, 93] width 48 height 6
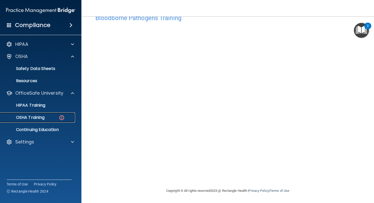
click at [52, 118] on div "OSHA Training" at bounding box center [37, 117] width 69 height 5
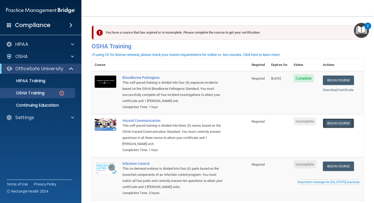
click at [343, 125] on link "Begin Course" at bounding box center [338, 122] width 31 height 9
click at [344, 91] on link "Download Certificate" at bounding box center [338, 90] width 31 height 4
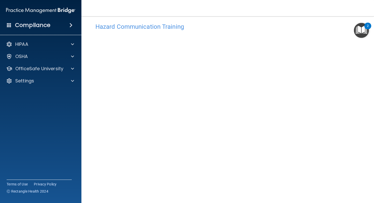
scroll to position [7, 0]
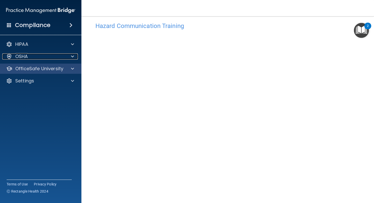
click at [76, 55] on div at bounding box center [71, 56] width 13 height 6
click at [74, 55] on span at bounding box center [72, 56] width 3 height 6
click at [70, 58] on div at bounding box center [71, 56] width 13 height 6
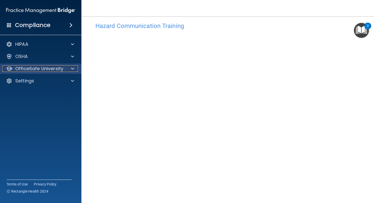
click at [57, 69] on p "OfficeSafe University" at bounding box center [39, 69] width 48 height 6
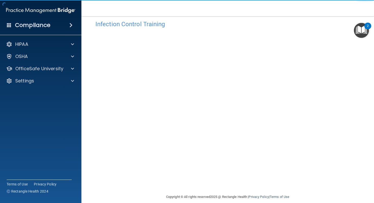
scroll to position [15, 0]
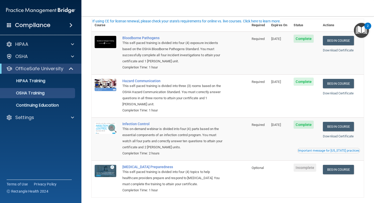
scroll to position [47, 0]
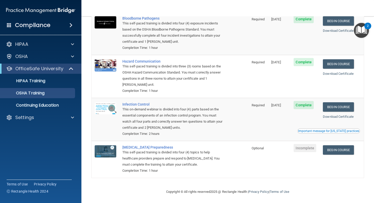
scroll to position [43, 0]
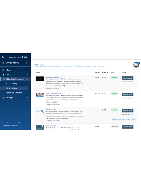
scroll to position [47, 0]
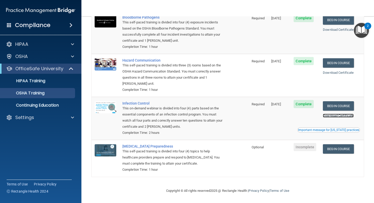
click at [340, 115] on link "Download Certificate" at bounding box center [338, 116] width 31 height 4
click at [0, 0] on div "Compliance HIPAA Documents and Policies Report an Incident Business Associates …" at bounding box center [187, 101] width 374 height 203
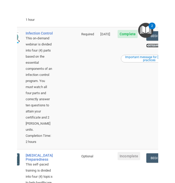
scroll to position [282, 0]
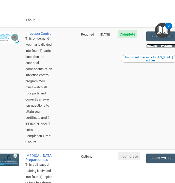
click at [156, 47] on link "Download Certificate" at bounding box center [161, 46] width 31 height 4
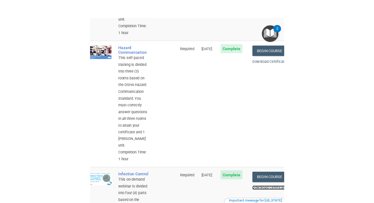
scroll to position [153, 0]
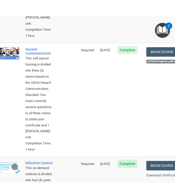
click at [151, 60] on link "Download Certificate" at bounding box center [161, 62] width 31 height 4
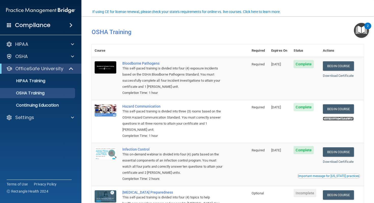
scroll to position [47, 0]
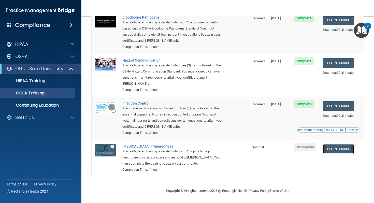
click at [353, 146] on link "Begin Course" at bounding box center [338, 148] width 31 height 9
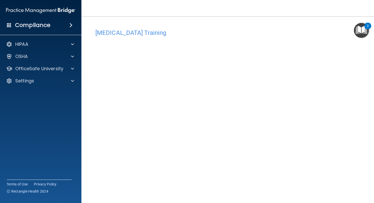
scroll to position [15, 0]
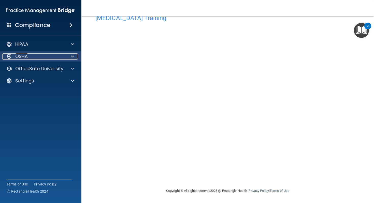
click at [59, 57] on div "OSHA" at bounding box center [33, 56] width 63 height 6
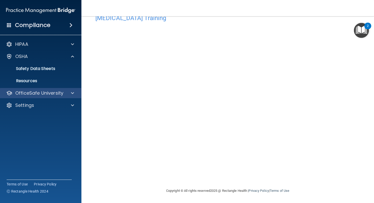
click at [59, 88] on div "OfficeSafe University" at bounding box center [41, 93] width 82 height 10
click at [71, 90] on span at bounding box center [72, 93] width 3 height 6
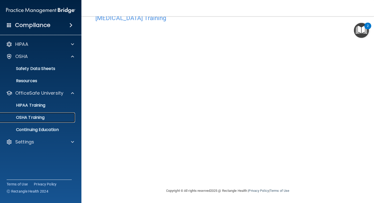
click at [49, 120] on link "OSHA Training" at bounding box center [35, 117] width 80 height 10
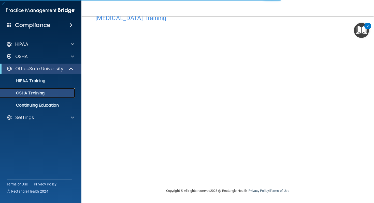
scroll to position [47, 0]
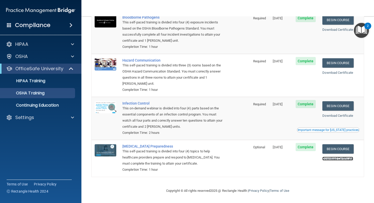
click at [342, 158] on link "Download Certificate" at bounding box center [337, 159] width 31 height 4
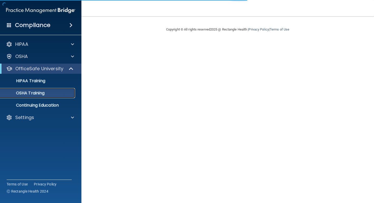
click at [61, 93] on div "OSHA Training" at bounding box center [37, 92] width 69 height 5
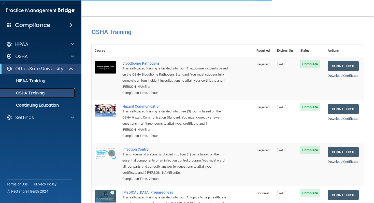
scroll to position [47, 0]
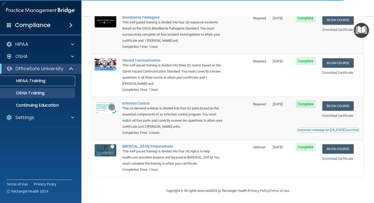
click at [62, 81] on div "HIPAA Training" at bounding box center [37, 80] width 69 height 5
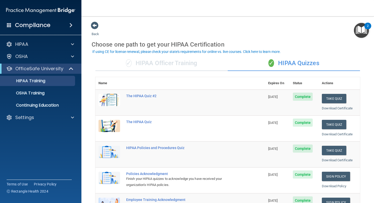
click at [160, 64] on div "✓ HIPAA Officer Training" at bounding box center [161, 63] width 132 height 15
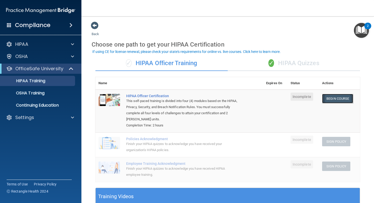
click at [339, 102] on link "Begin Course" at bounding box center [337, 98] width 31 height 9
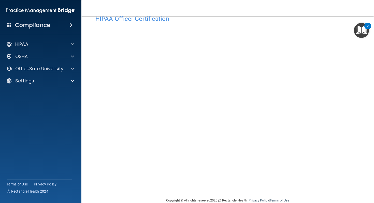
scroll to position [14, 0]
click at [59, 57] on div "OSHA" at bounding box center [33, 56] width 63 height 6
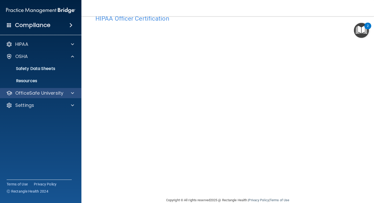
click at [69, 96] on div "OfficeSafe University" at bounding box center [41, 93] width 82 height 10
click at [69, 95] on div at bounding box center [71, 93] width 13 height 6
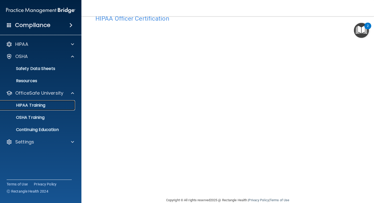
click at [51, 106] on div "HIPAA Training" at bounding box center [37, 105] width 69 height 5
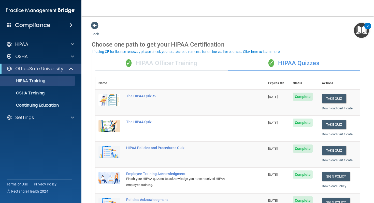
click at [185, 63] on div "✓ HIPAA Officer Training" at bounding box center [161, 63] width 132 height 15
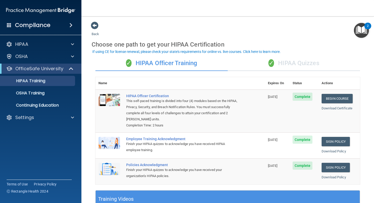
scroll to position [19, 0]
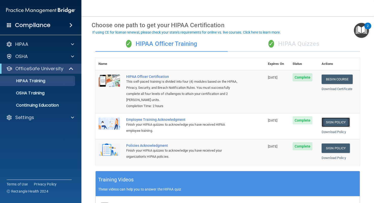
click at [337, 124] on link "Sign Policy" at bounding box center [335, 121] width 28 height 9
click at [335, 88] on link "Download Certificate" at bounding box center [336, 89] width 31 height 4
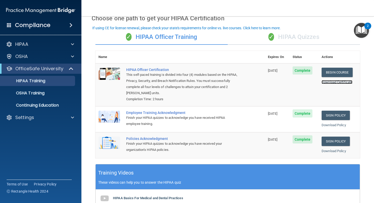
scroll to position [27, 0]
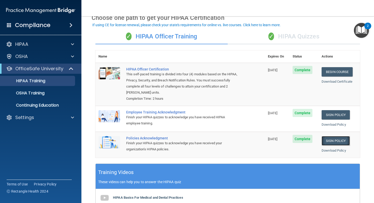
click at [341, 140] on link "Sign Policy" at bounding box center [335, 140] width 28 height 9
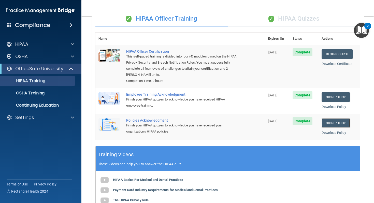
scroll to position [0, 0]
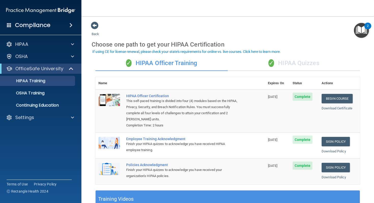
click at [276, 67] on div "✓ HIPAA Quizzes" at bounding box center [293, 63] width 132 height 15
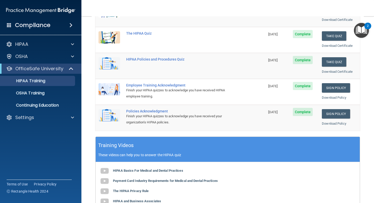
scroll to position [96, 0]
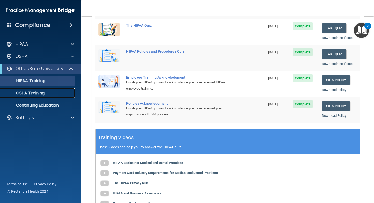
click at [54, 92] on div "OSHA Training" at bounding box center [37, 92] width 69 height 5
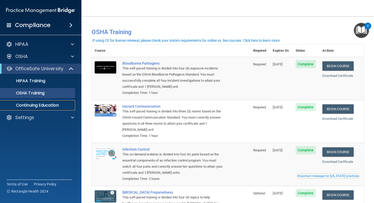
click at [46, 108] on link "Continuing Education" at bounding box center [35, 105] width 80 height 10
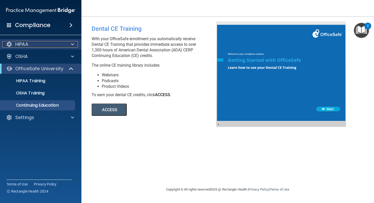
click at [66, 45] on div at bounding box center [71, 44] width 13 height 6
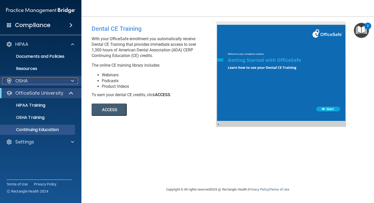
click at [63, 83] on div "OSHA" at bounding box center [33, 81] width 63 height 6
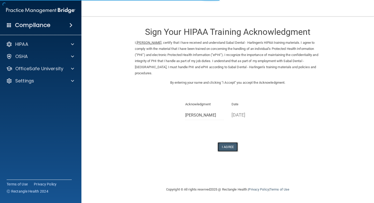
click at [233, 145] on button "I Agree" at bounding box center [227, 146] width 20 height 9
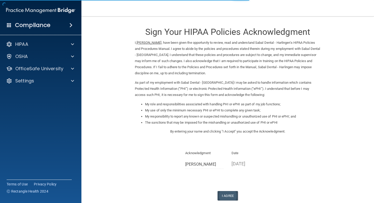
click at [225, 191] on div "Sign Your HIPAA Policies Acknowledgment I, [PERSON_NAME] , have been given the …" at bounding box center [228, 110] width 186 height 179
click at [225, 192] on button "I Agree" at bounding box center [227, 195] width 20 height 9
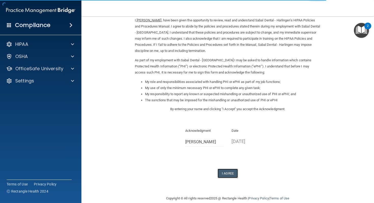
scroll to position [30, 0]
